Goal: Register for event/course

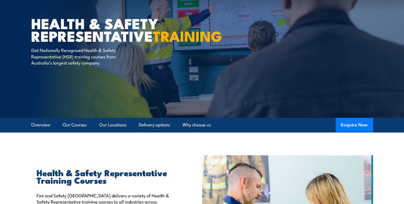
scroll to position [27, 0]
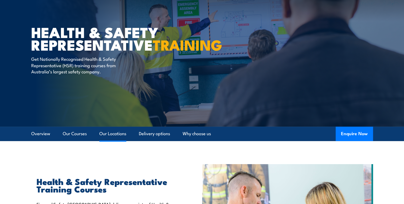
click at [113, 132] on link "Our Locations" at bounding box center [112, 133] width 27 height 14
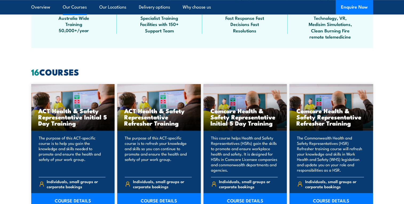
scroll to position [433, 0]
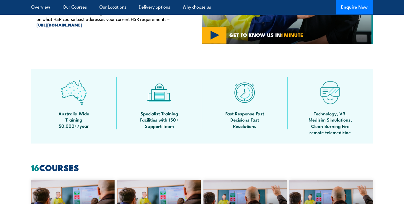
scroll to position [187, 0]
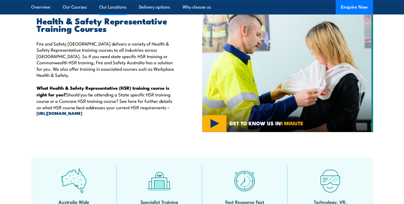
click at [118, 6] on link "Our Locations" at bounding box center [112, 7] width 27 height 14
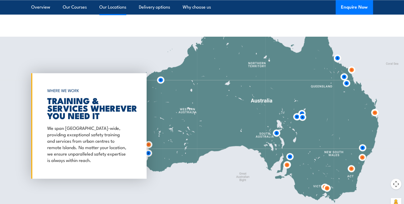
scroll to position [967, 0]
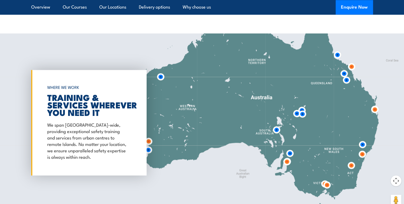
click at [327, 85] on div at bounding box center [202, 122] width 404 height 178
click at [374, 109] on img at bounding box center [375, 109] width 10 height 10
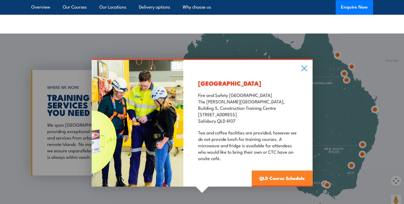
click at [288, 180] on link "QLD Course Schedule" at bounding box center [282, 178] width 61 height 16
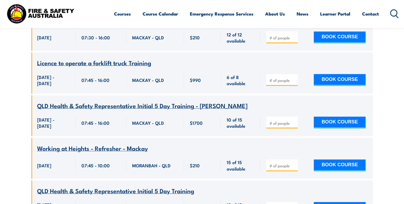
scroll to position [1405, 0]
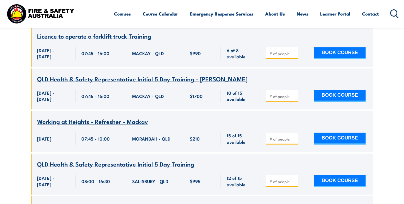
click at [37, 83] on span "QLD Health & Safety Representative Initial 5 Day Training - MACKAY" at bounding box center [142, 78] width 210 height 9
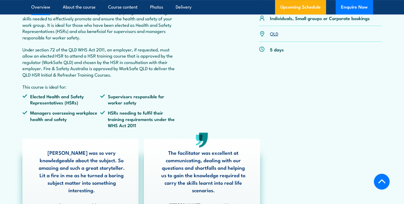
scroll to position [134, 0]
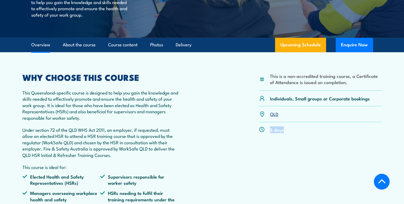
drag, startPoint x: 270, startPoint y: 130, endPoint x: 286, endPoint y: 131, distance: 16.1
click at [286, 131] on div "5 days" at bounding box center [320, 129] width 123 height 15
drag, startPoint x: 286, startPoint y: 131, endPoint x: 280, endPoint y: 130, distance: 6.8
copy p "5 days"
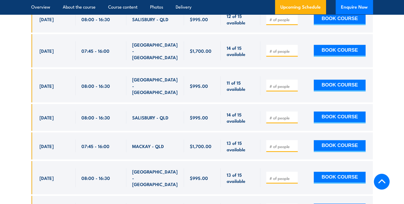
scroll to position [962, 0]
